Goal: Transaction & Acquisition: Purchase product/service

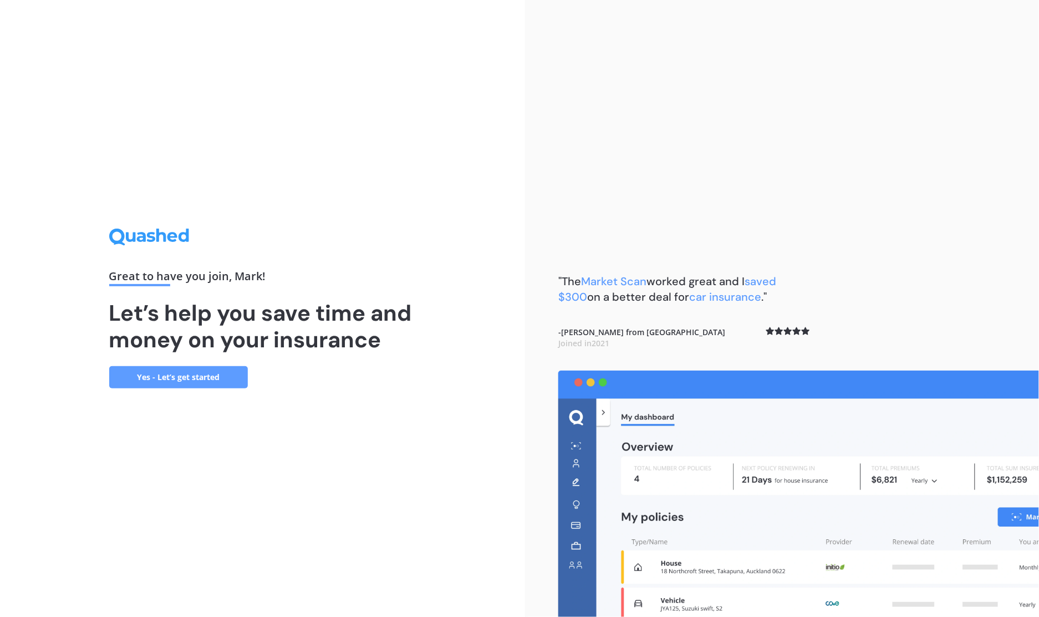
click at [184, 376] on link "Yes - Let’s get started" at bounding box center [178, 377] width 139 height 22
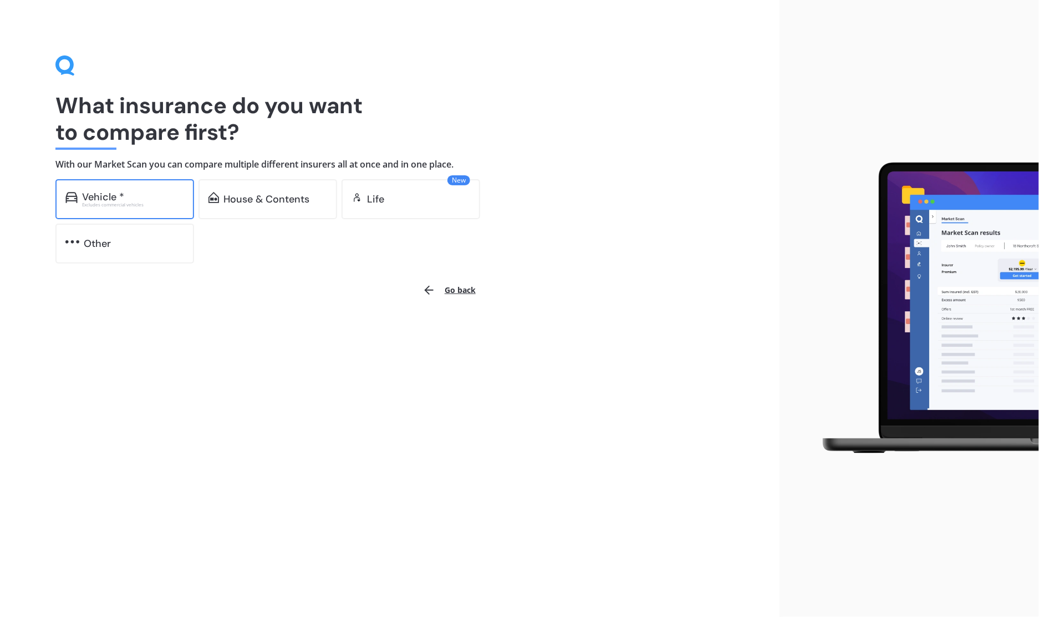
click at [100, 201] on div "Vehicle *" at bounding box center [103, 196] width 42 height 11
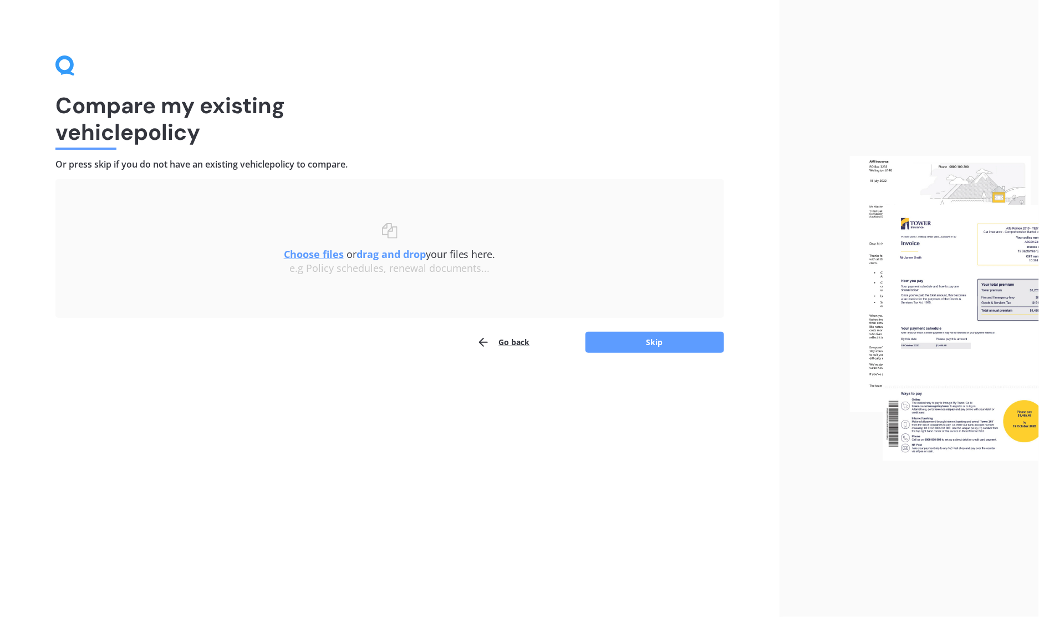
click at [311, 255] on u "Choose files" at bounding box center [314, 253] width 60 height 13
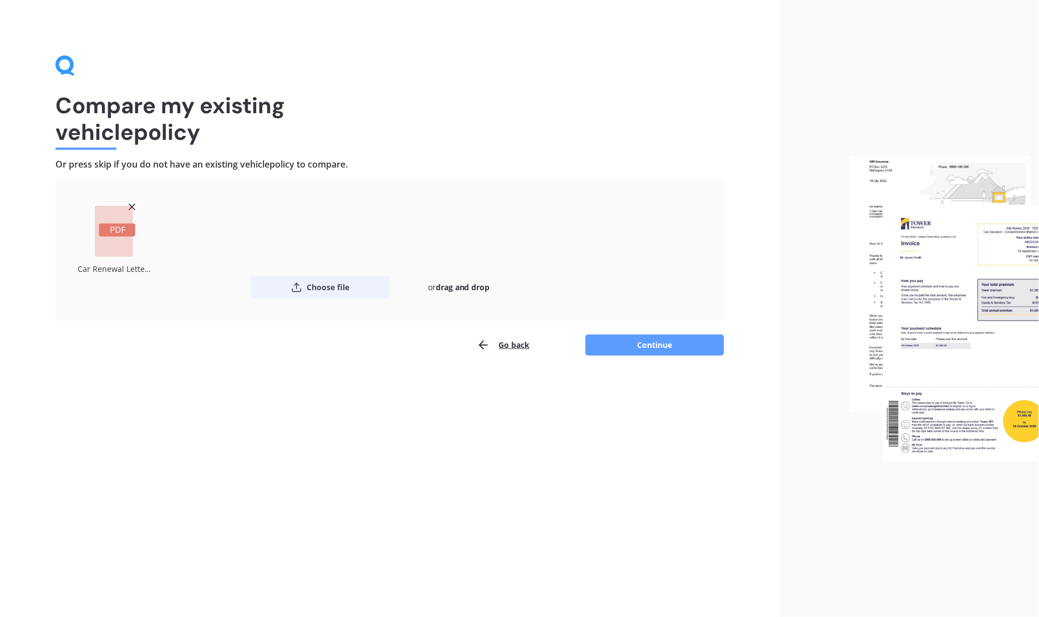
click at [317, 288] on button "Choose file" at bounding box center [320, 287] width 139 height 22
click at [334, 286] on button "Choose file" at bounding box center [320, 287] width 139 height 22
click at [643, 345] on button "Continue" at bounding box center [655, 344] width 139 height 21
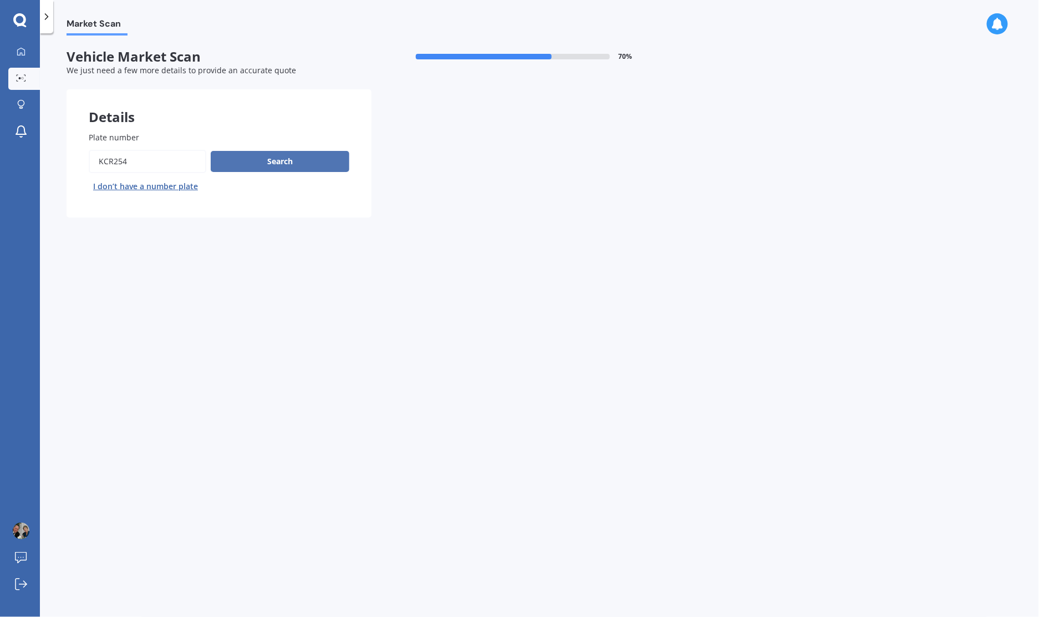
click at [275, 160] on button "Search" at bounding box center [280, 161] width 139 height 21
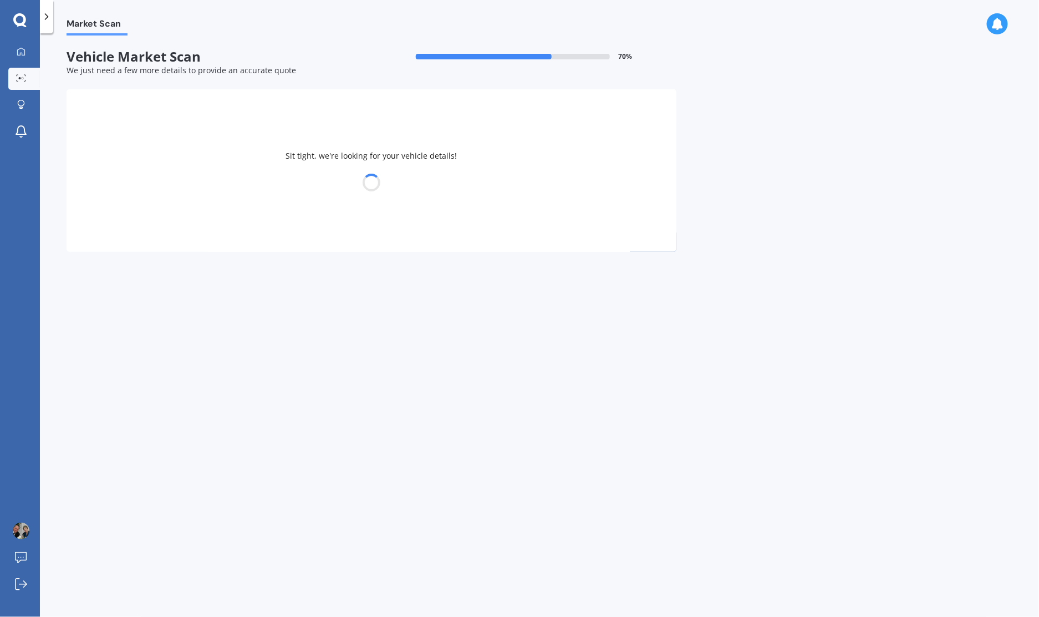
select select "TOYOTA"
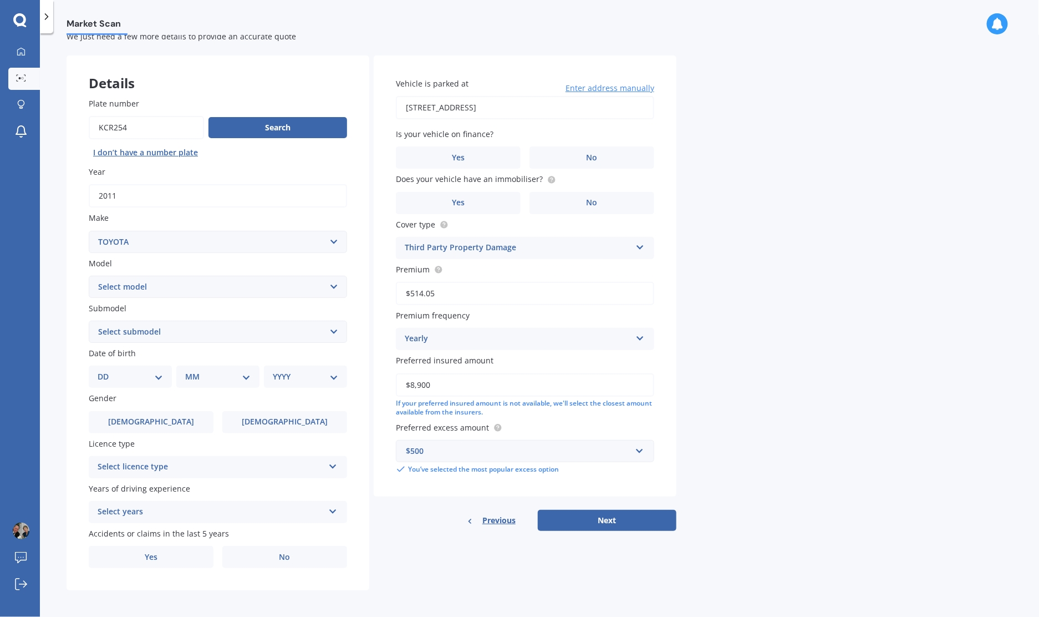
scroll to position [35, 0]
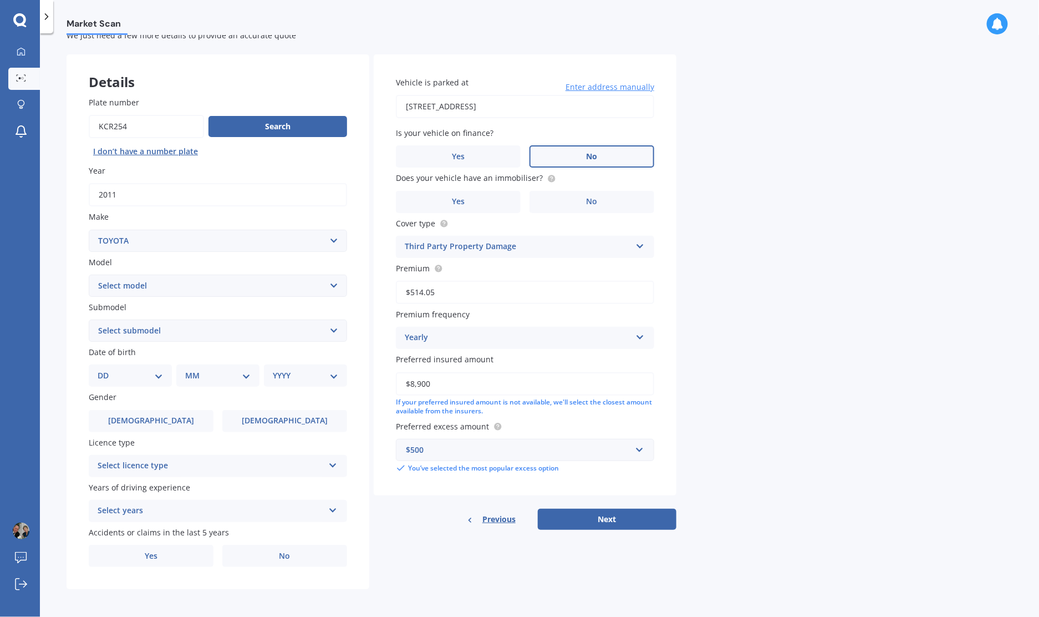
click at [592, 160] on label "No" at bounding box center [592, 156] width 125 height 22
click at [0, 0] on input "No" at bounding box center [0, 0] width 0 height 0
click at [590, 197] on span "No" at bounding box center [592, 201] width 11 height 9
click at [0, 0] on input "No" at bounding box center [0, 0] width 0 height 0
click at [635, 448] on input "text" at bounding box center [521, 449] width 248 height 21
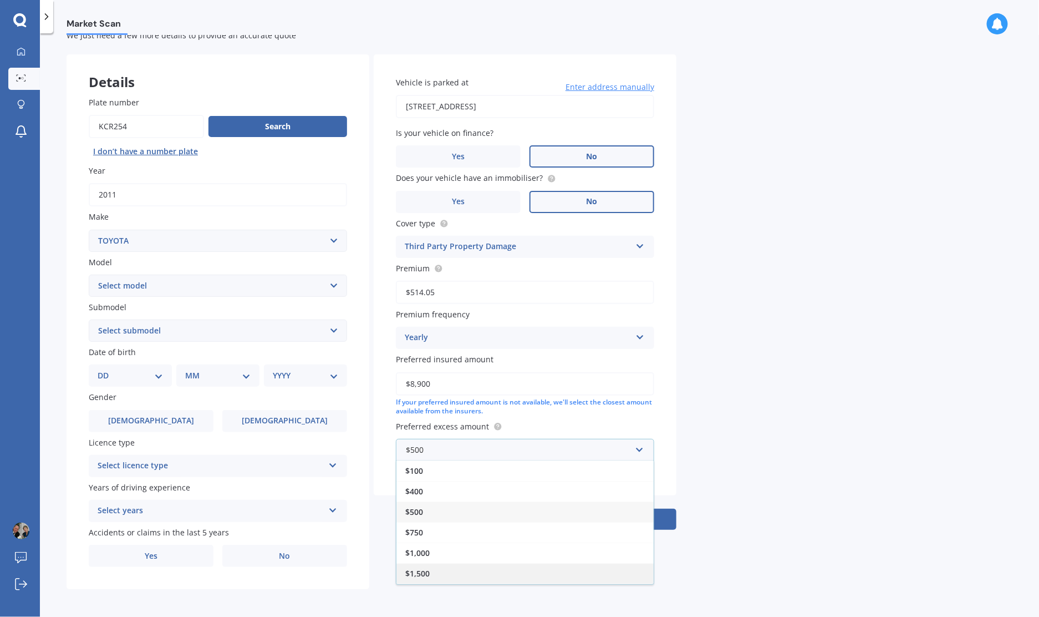
click at [415, 568] on span "$1,500" at bounding box center [417, 573] width 24 height 11
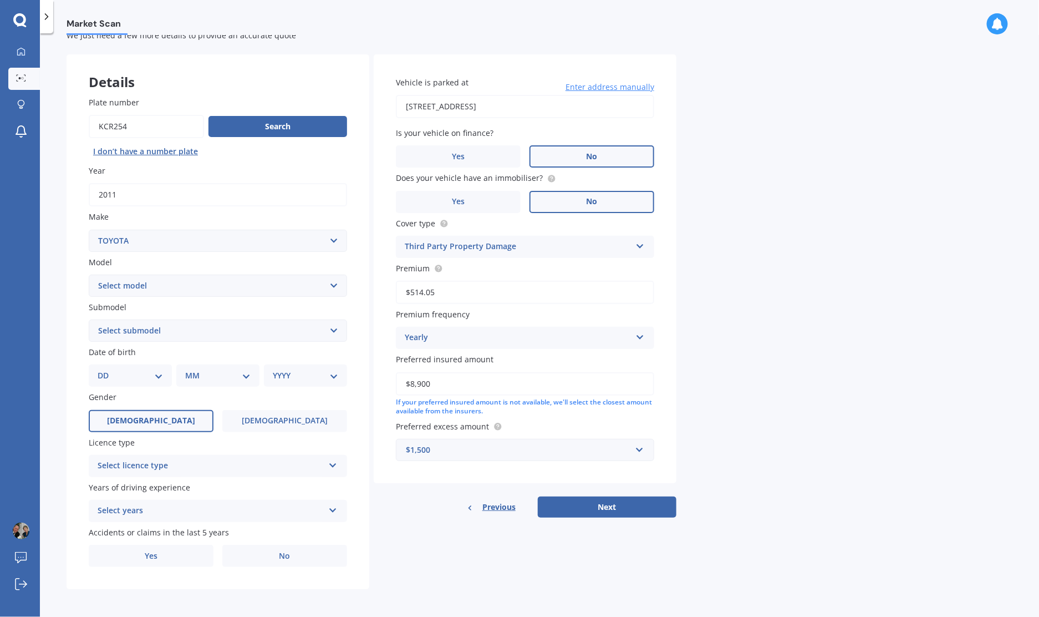
click at [144, 421] on span "[DEMOGRAPHIC_DATA]" at bounding box center [151, 420] width 88 height 9
click at [0, 0] on input "[DEMOGRAPHIC_DATA]" at bounding box center [0, 0] width 0 height 0
click at [123, 375] on select "DD 01 02 03 04 05 06 07 08 09 10 11 12 13 14 15 16 17 18 19 20 21 22 23 24 25 2…" at bounding box center [130, 375] width 65 height 12
select select "23"
click at [106, 369] on select "DD 01 02 03 04 05 06 07 08 09 10 11 12 13 14 15 16 17 18 19 20 21 22 23 24 25 2…" at bounding box center [130, 375] width 65 height 12
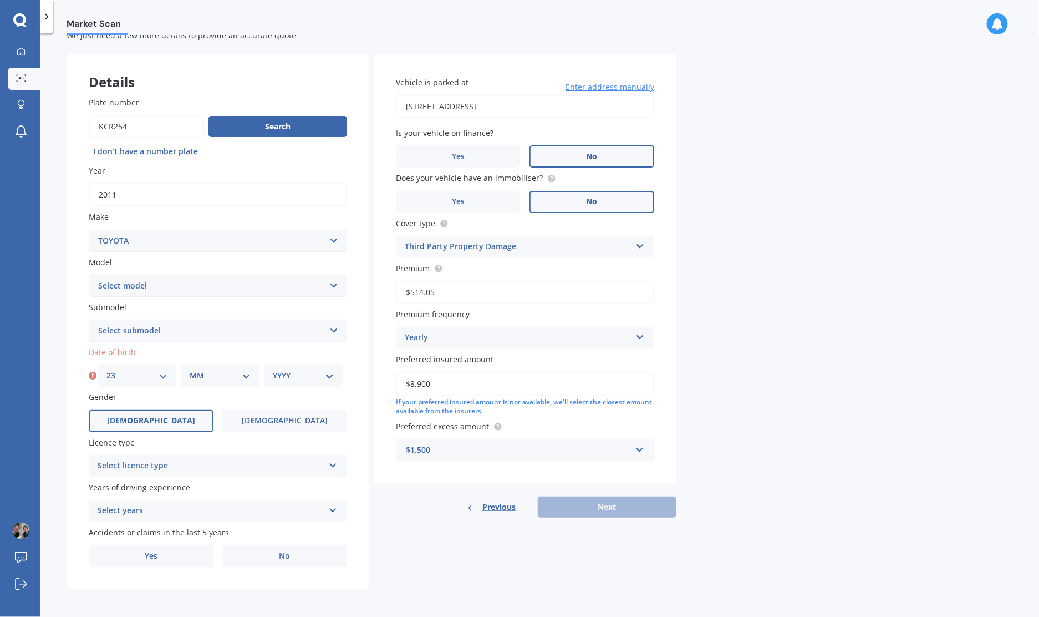
click at [227, 375] on select "MM 01 02 03 04 05 06 07 08 09 10 11 12" at bounding box center [220, 375] width 61 height 12
select select "12"
click at [190, 369] on select "MM 01 02 03 04 05 06 07 08 09 10 11 12" at bounding box center [220, 375] width 61 height 12
click at [328, 376] on select "YYYY 2025 2024 2023 2022 2021 2020 2019 2018 2017 2016 2015 2014 2013 2012 2011…" at bounding box center [303, 375] width 61 height 12
select select "1947"
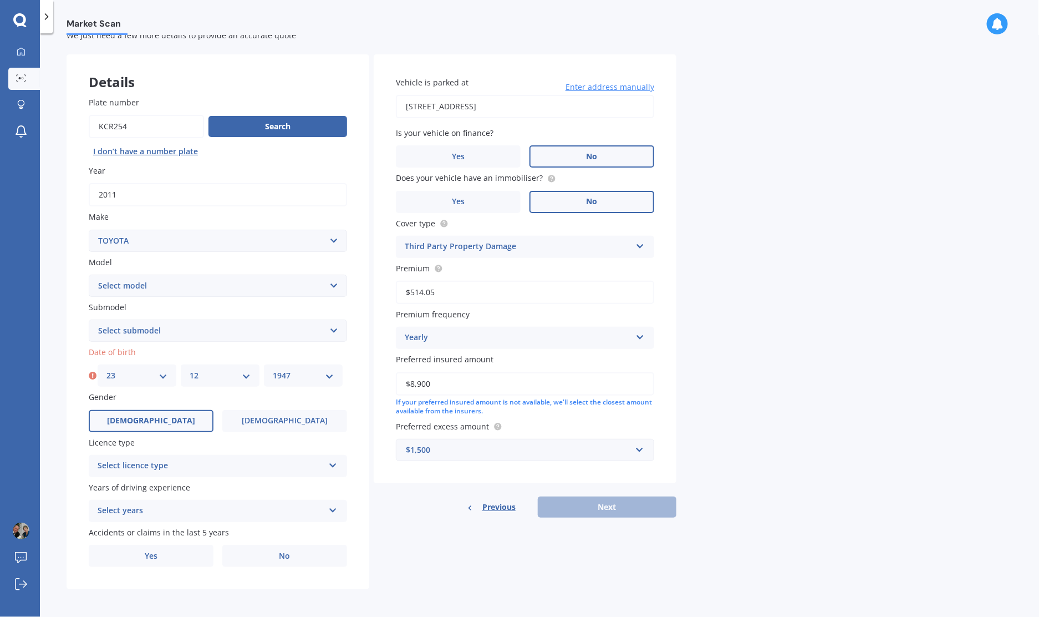
click at [273, 369] on select "YYYY 2025 2024 2023 2022 2021 2020 2019 2018 2017 2016 2015 2014 2013 2012 2011…" at bounding box center [303, 375] width 61 height 12
click at [241, 465] on div "Select licence type" at bounding box center [211, 465] width 226 height 13
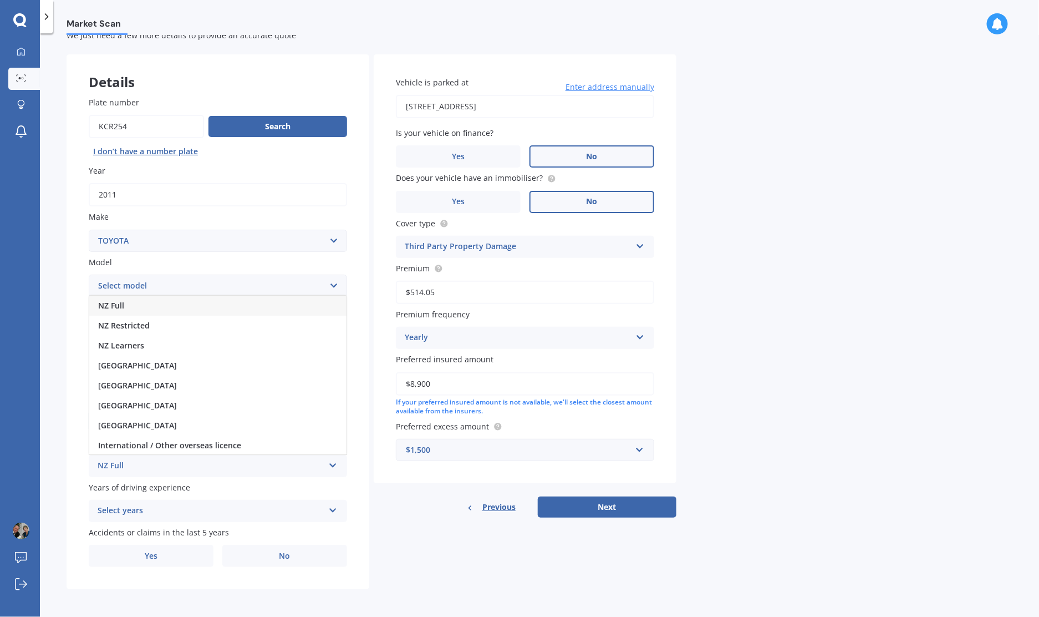
click at [100, 304] on span "NZ Full" at bounding box center [111, 305] width 26 height 11
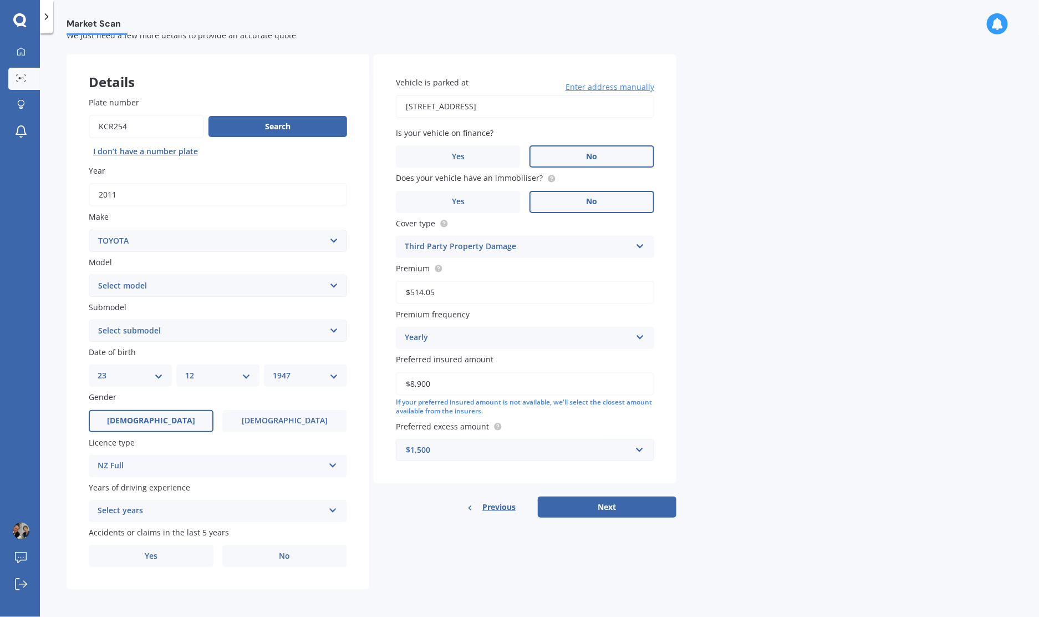
click at [331, 510] on icon at bounding box center [332, 508] width 9 height 8
click at [270, 406] on div "5 or more years" at bounding box center [217, 409] width 257 height 20
click at [284, 557] on span "No" at bounding box center [284, 555] width 11 height 9
click at [0, 0] on input "No" at bounding box center [0, 0] width 0 height 0
click at [610, 505] on button "Next" at bounding box center [607, 506] width 139 height 21
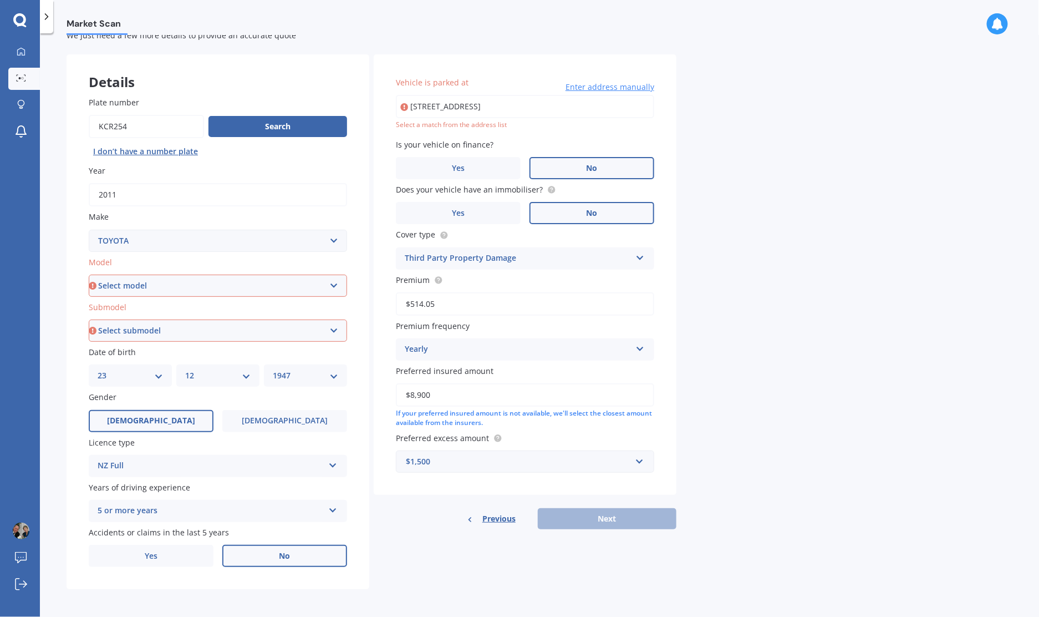
click at [257, 293] on select "Select model 4 Runner 86 [PERSON_NAME] Alphard Altezza Aqua Aristo Aurion Auris…" at bounding box center [218, 285] width 258 height 22
select select "RAV-4"
click at [89, 274] on select "Select model 4 Runner 86 [PERSON_NAME] Alphard Altezza Aqua Aristo Aurion Auris…" at bounding box center [218, 285] width 258 height 22
click at [277, 328] on select "Select submodel Diesel EV GX SUV 2.2/4WD/6AT Hybrid Hybrid 2WD Petrol" at bounding box center [218, 330] width 258 height 22
select select "PETROL"
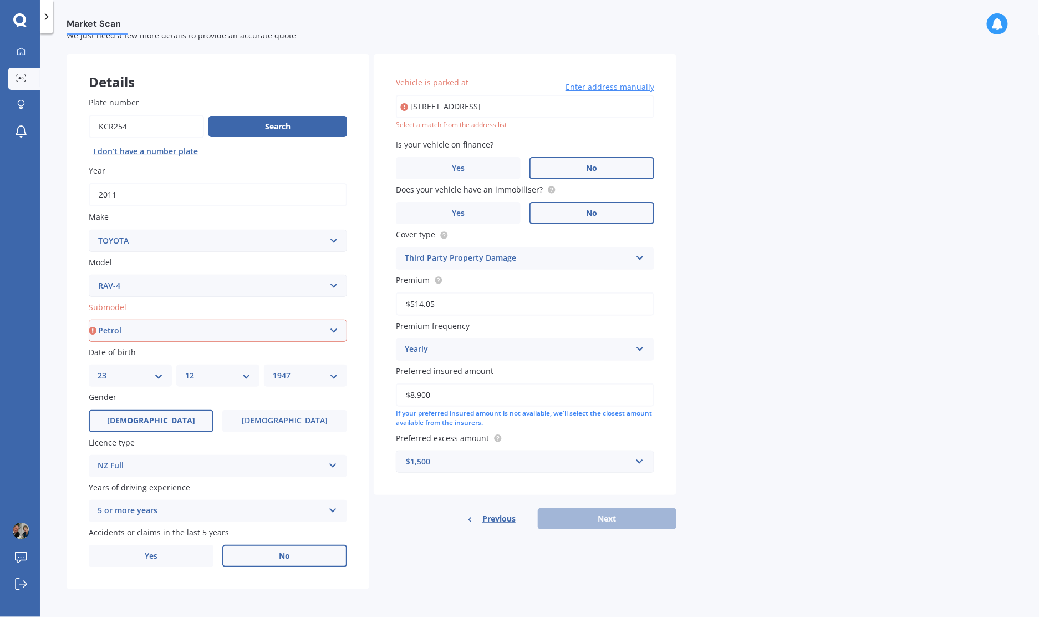
click at [89, 319] on select "Select submodel Diesel EV GX SUV 2.2/4WD/6AT Hybrid Hybrid 2WD Petrol" at bounding box center [218, 330] width 258 height 22
click at [606, 518] on div "Previous Next" at bounding box center [525, 518] width 303 height 21
click at [279, 125] on button "Search" at bounding box center [278, 126] width 139 height 21
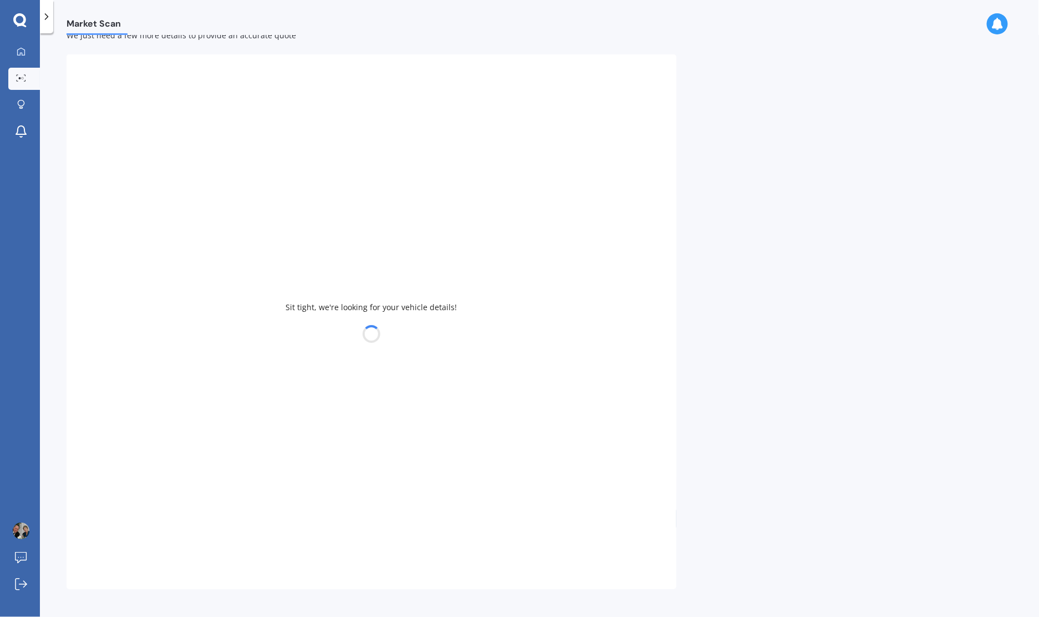
select select
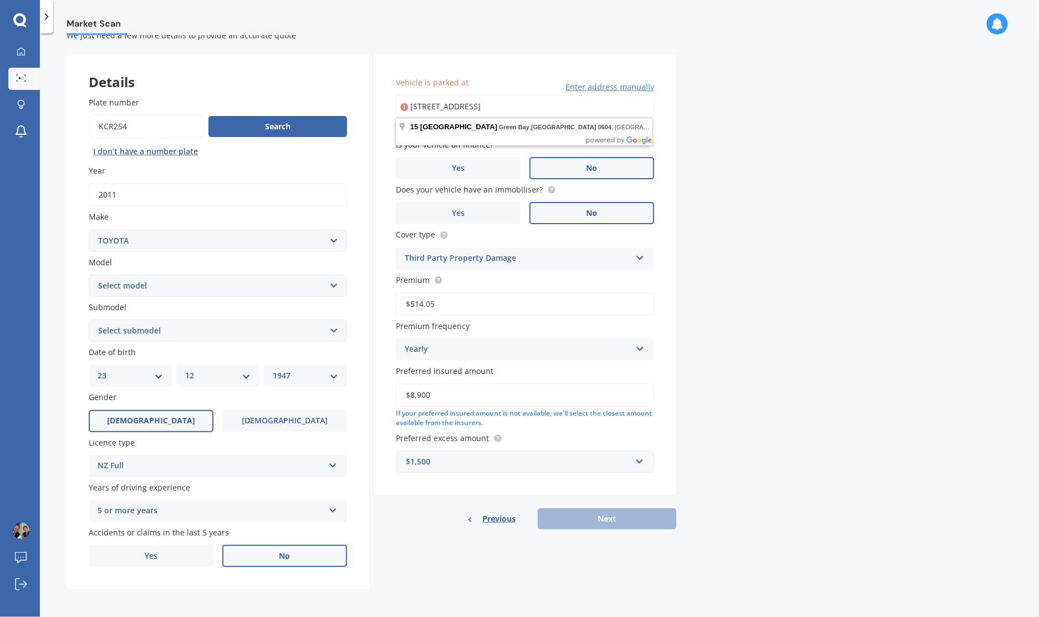
click at [450, 111] on input "[STREET_ADDRESS]" at bounding box center [525, 106] width 258 height 23
click at [509, 103] on input "[STREET_ADDRESS]" at bounding box center [525, 106] width 258 height 23
type input "[STREET_ADDRESS]"
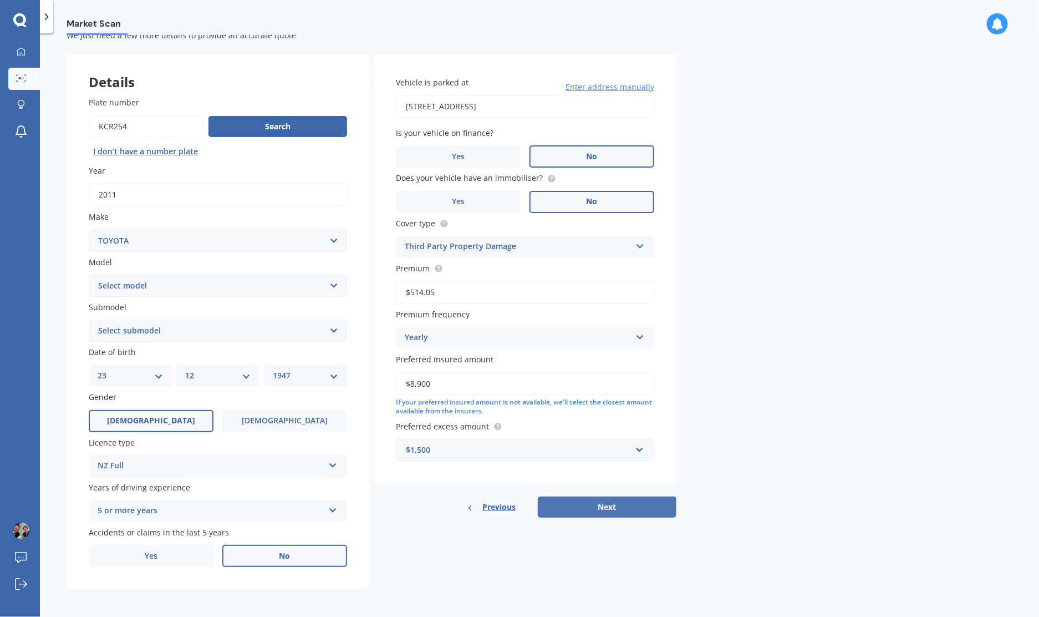
click at [591, 504] on button "Next" at bounding box center [607, 506] width 139 height 21
click at [639, 245] on icon at bounding box center [639, 244] width 9 height 8
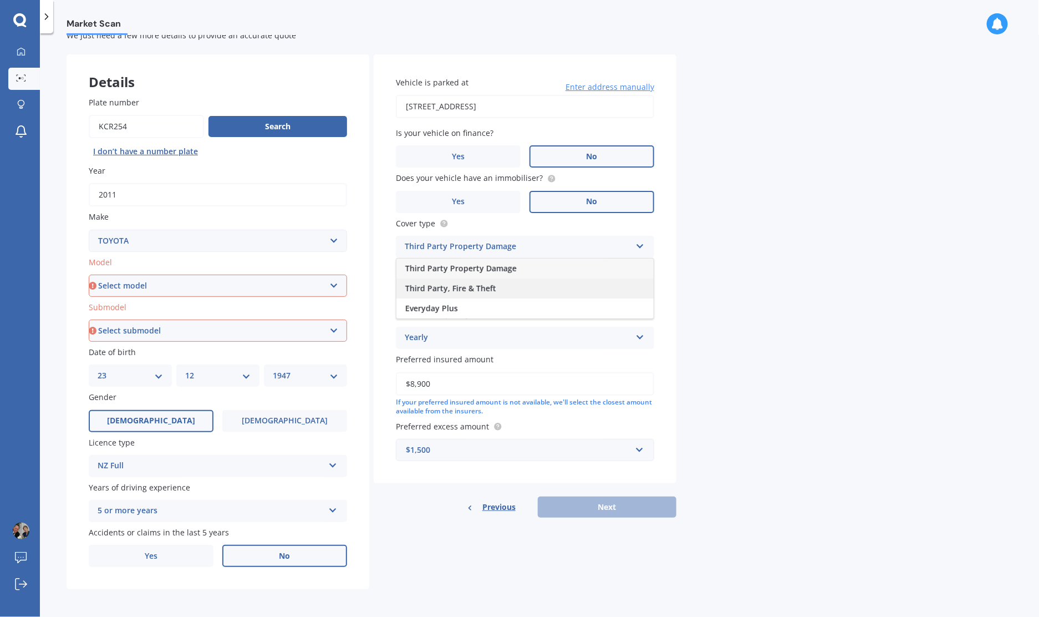
click at [485, 289] on span "Third Party, Fire & Theft" at bounding box center [450, 288] width 91 height 11
click at [266, 285] on select "Select model 4 Runner 86 [PERSON_NAME] Alphard Altezza Aqua Aristo Aurion Auris…" at bounding box center [218, 285] width 258 height 22
select select "RAV-4"
click at [89, 274] on select "Select model 4 Runner 86 [PERSON_NAME] Alphard Altezza Aqua Aristo Aurion Auris…" at bounding box center [218, 285] width 258 height 22
click at [192, 328] on select "Select submodel Diesel EV GX SUV 2.2/4WD/6AT Hybrid Hybrid 2WD Petrol" at bounding box center [218, 330] width 258 height 22
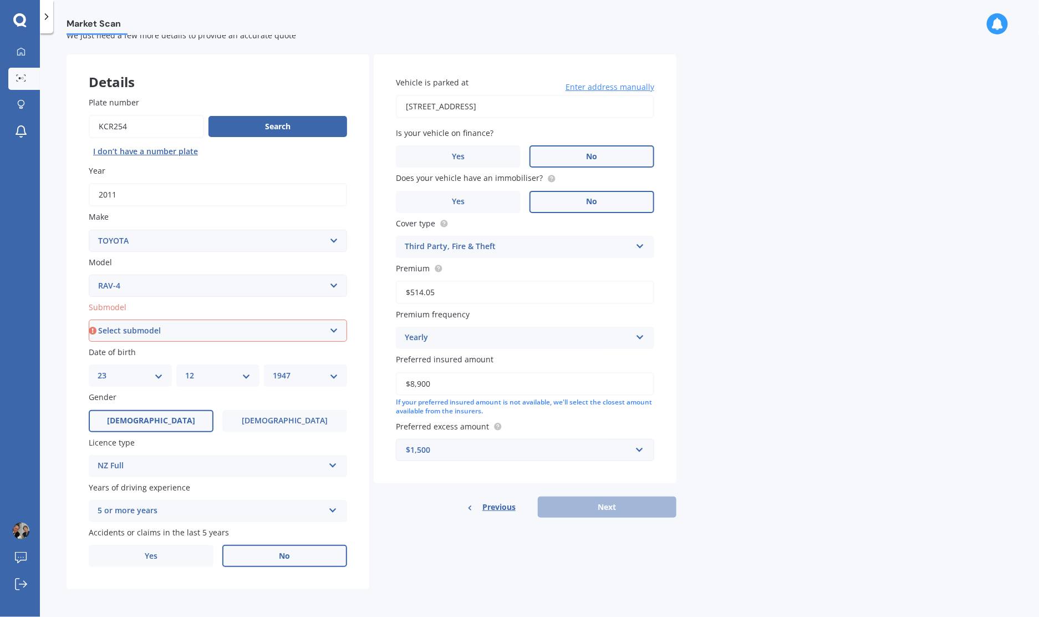
select select "PETROL"
click at [89, 319] on select "Select submodel Diesel EV GX SUV 2.2/4WD/6AT Hybrid Hybrid 2WD Petrol" at bounding box center [218, 330] width 258 height 22
click at [606, 501] on button "Next" at bounding box center [607, 506] width 139 height 21
select select "23"
select select "12"
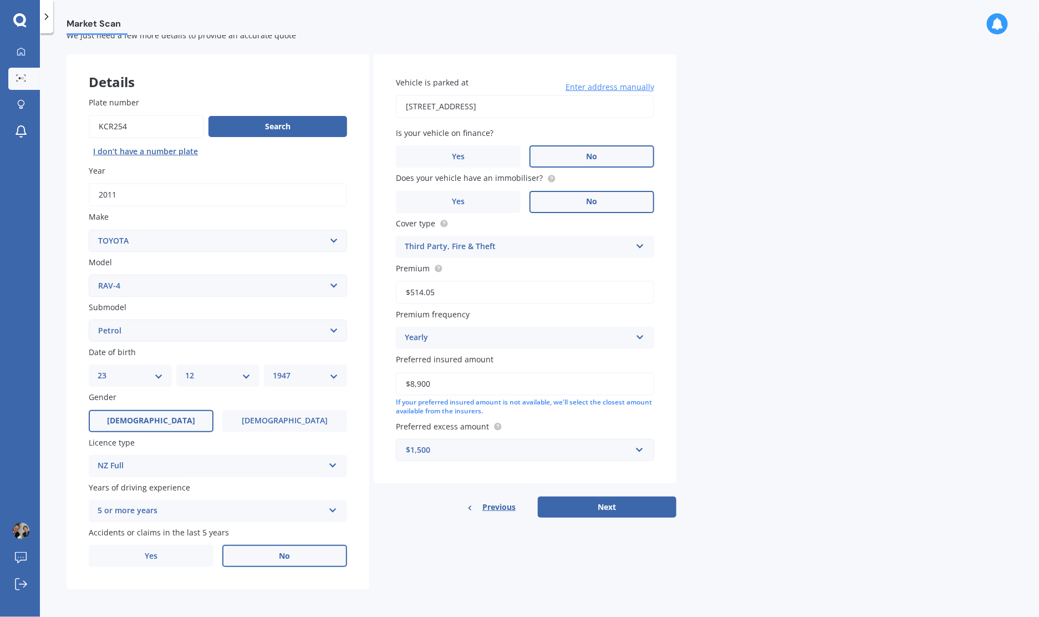
select select "1947"
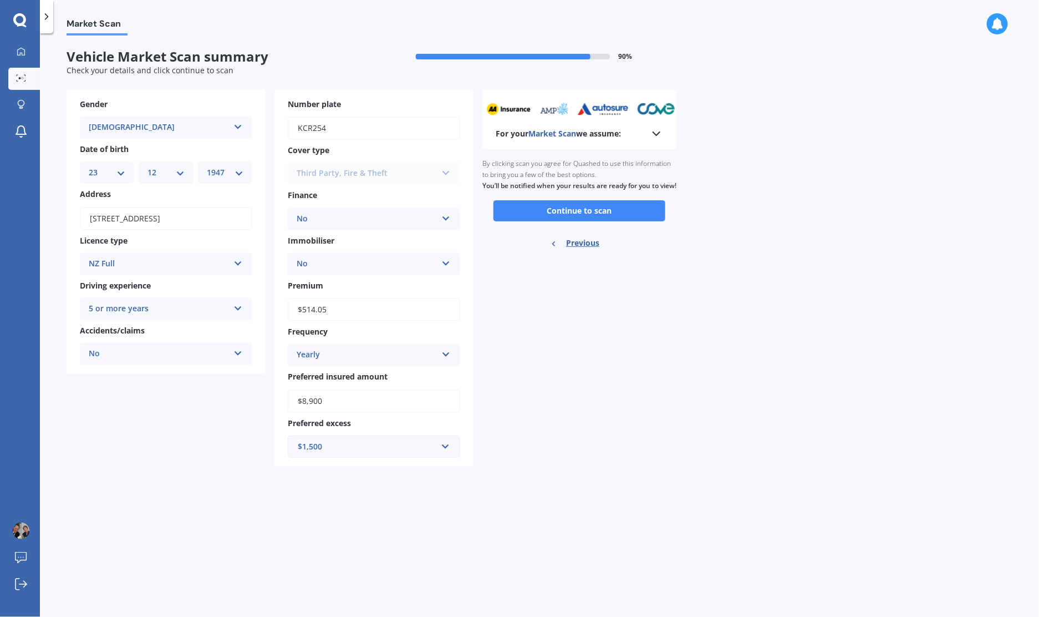
scroll to position [0, 0]
click at [581, 221] on button "Continue to scan" at bounding box center [580, 210] width 172 height 21
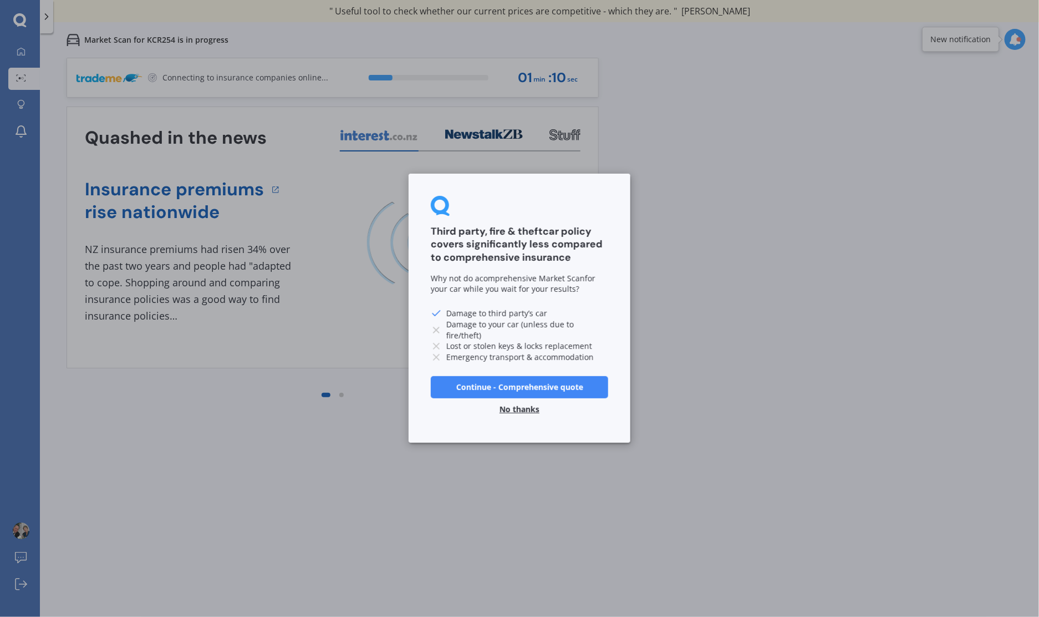
click at [434, 326] on icon at bounding box center [436, 329] width 11 height 11
click at [436, 324] on icon at bounding box center [436, 329] width 11 height 11
drag, startPoint x: 436, startPoint y: 323, endPoint x: 456, endPoint y: 323, distance: 19.4
click at [436, 324] on icon at bounding box center [436, 329] width 11 height 11
click at [535, 284] on div "Why not do a comprehensive Market Scan for your car while you wait for your res…" at bounding box center [519, 284] width 177 height 22
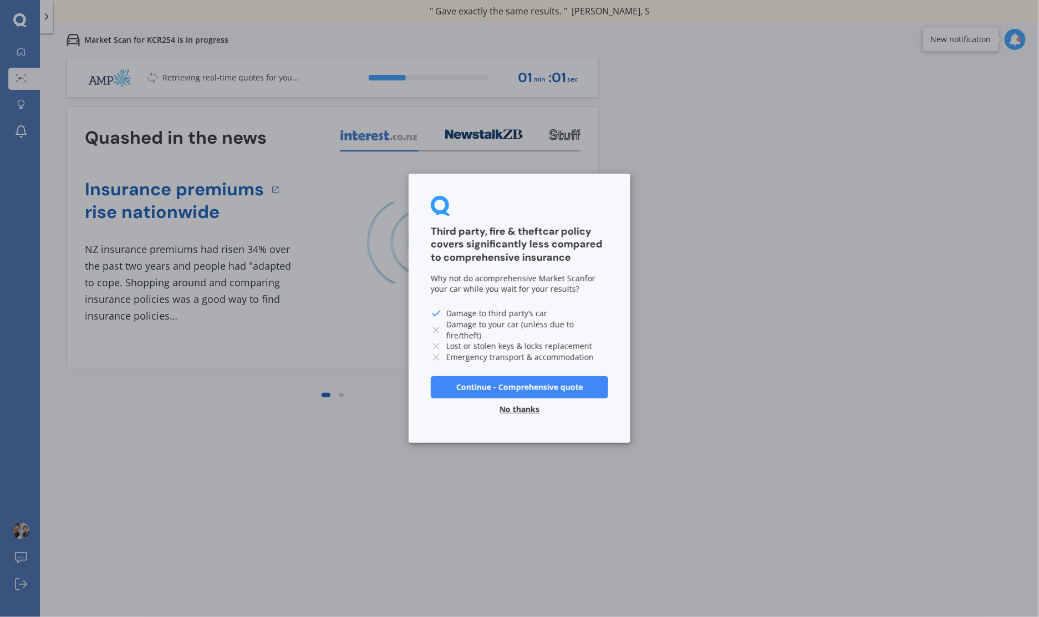
click at [528, 386] on button "Continue - Comprehensive quote" at bounding box center [519, 387] width 177 height 22
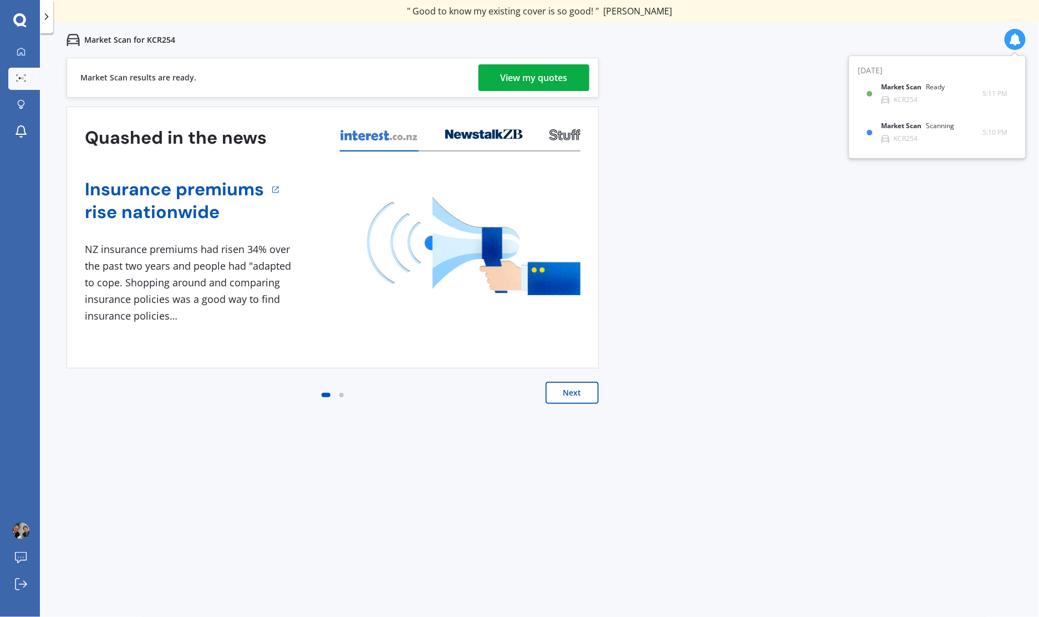
click at [528, 79] on div "View my quotes" at bounding box center [534, 77] width 67 height 27
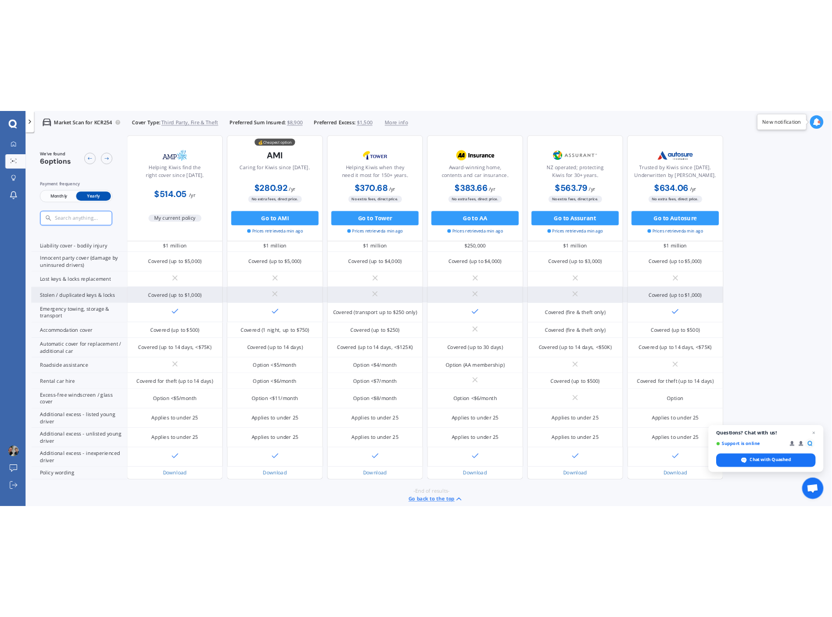
scroll to position [149, 0]
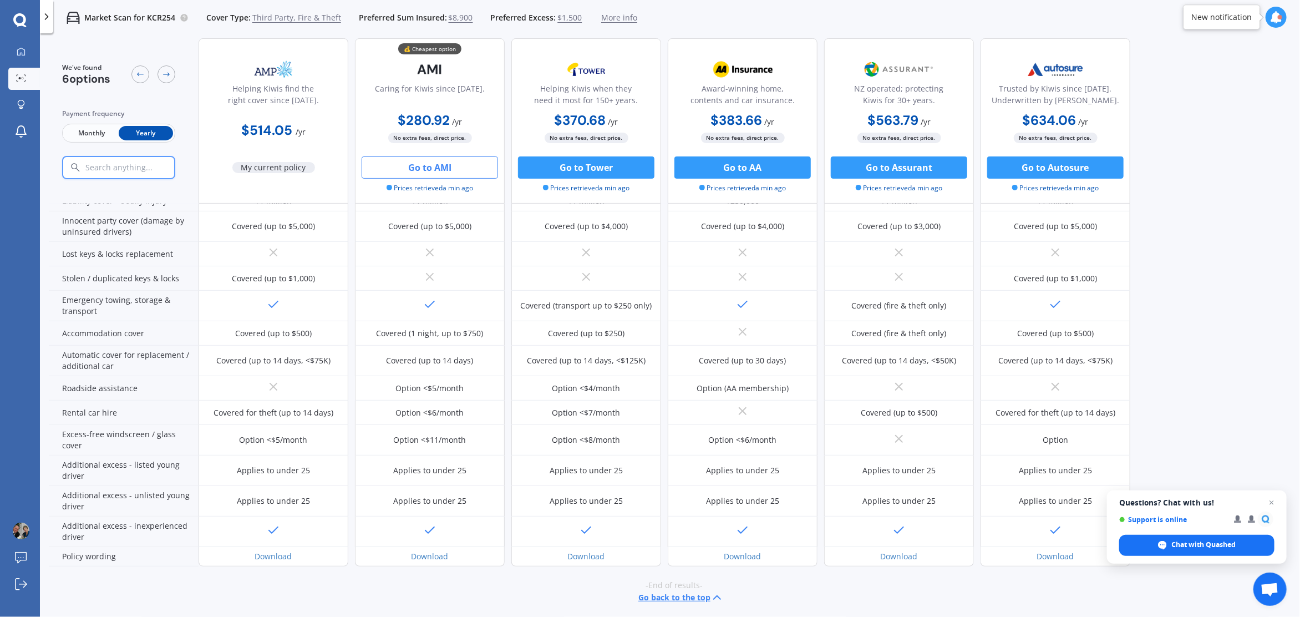
click at [424, 164] on button "Go to AMI" at bounding box center [430, 167] width 136 height 22
